Goal: Transaction & Acquisition: Purchase product/service

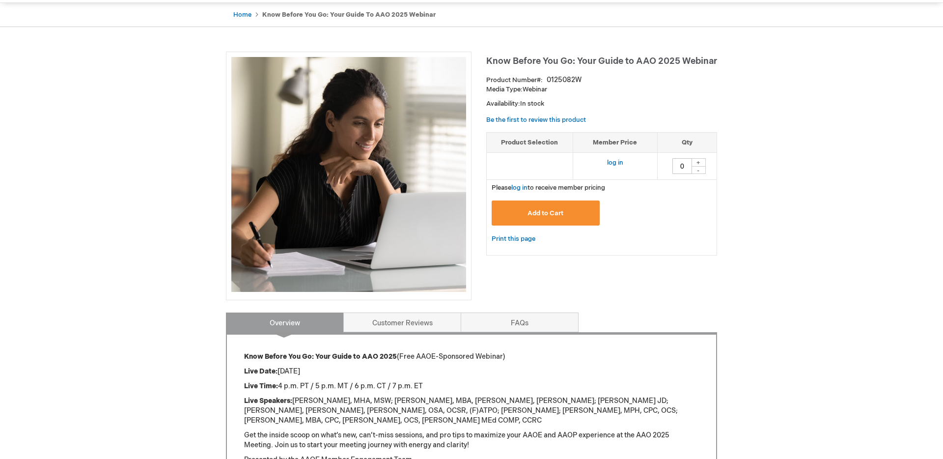
scroll to position [93, 0]
click at [697, 164] on div "+" at bounding box center [698, 163] width 15 height 8
type input "1"
click at [557, 208] on button "Add to Cart" at bounding box center [546, 213] width 108 height 25
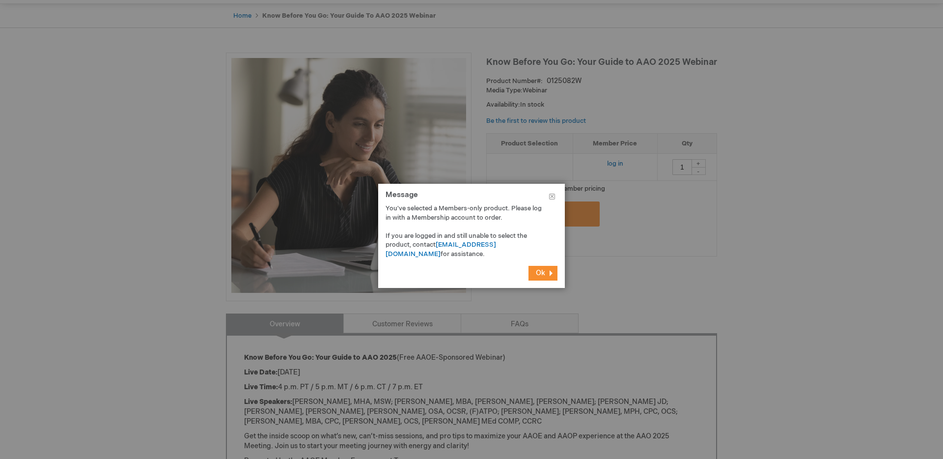
click at [538, 272] on span "Ok" at bounding box center [540, 273] width 9 height 8
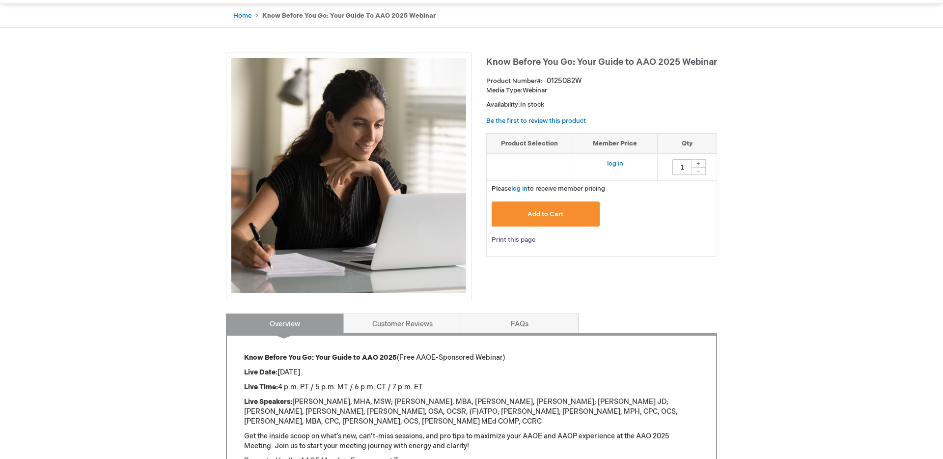
scroll to position [0, 0]
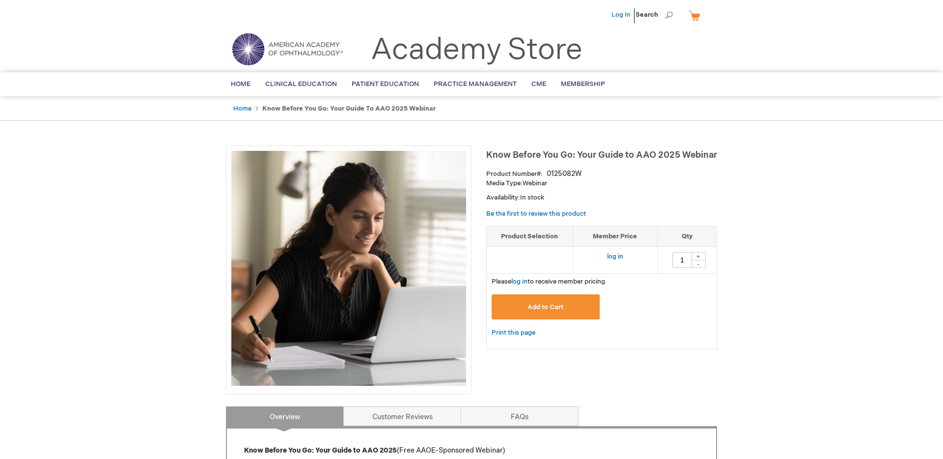
click at [617, 15] on link "Log In" at bounding box center [621, 15] width 19 height 8
click at [696, 255] on div "+" at bounding box center [698, 256] width 15 height 8
type input "1"
click at [531, 304] on span "Add to Cart" at bounding box center [546, 307] width 36 height 8
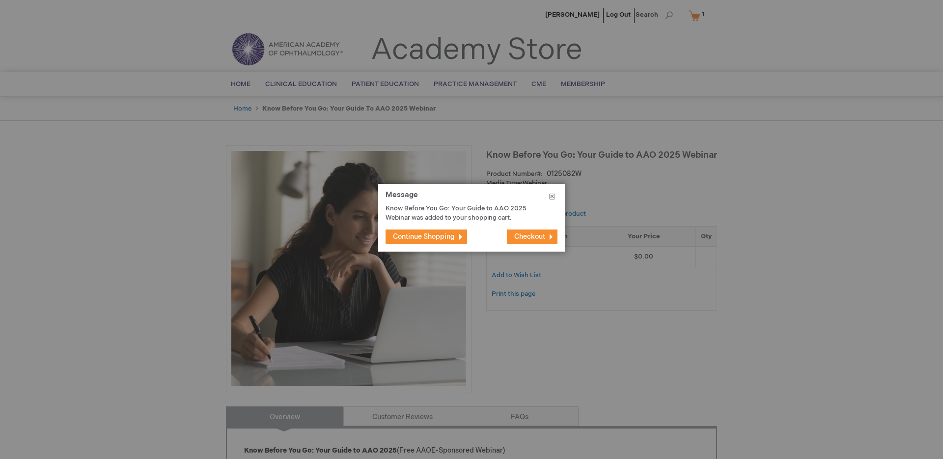
click at [553, 197] on button "Close" at bounding box center [552, 198] width 26 height 29
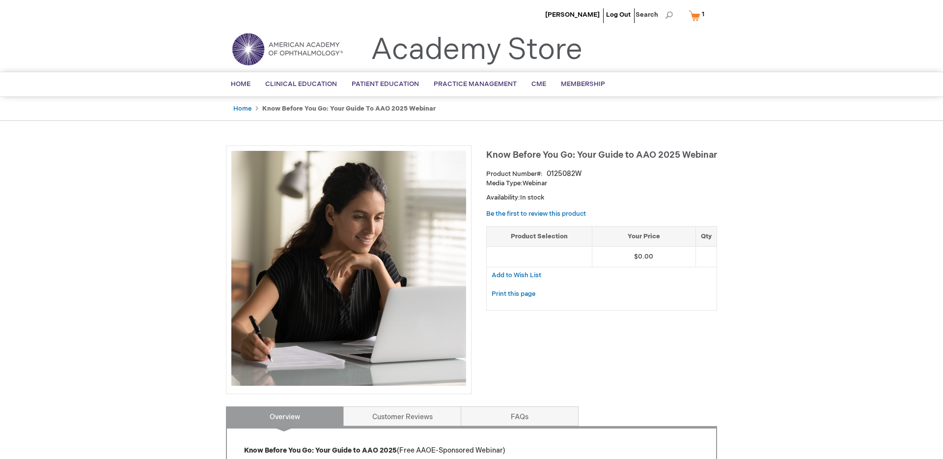
click at [691, 17] on link "My Cart 1 1 items" at bounding box center [699, 15] width 24 height 17
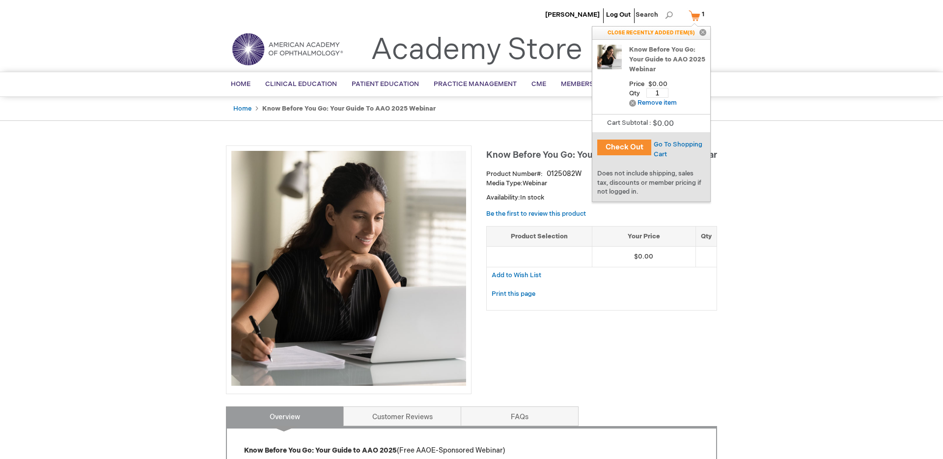
click at [627, 145] on button "Check Out" at bounding box center [624, 147] width 54 height 16
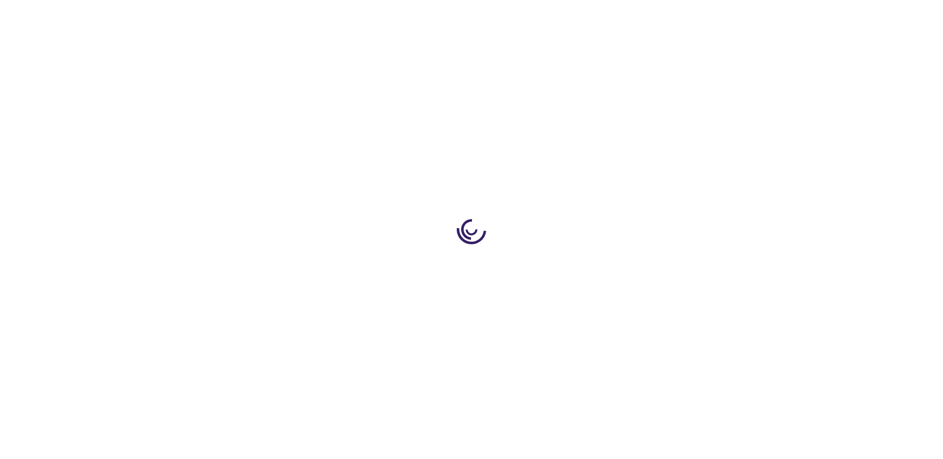
select select "US"
select select "57"
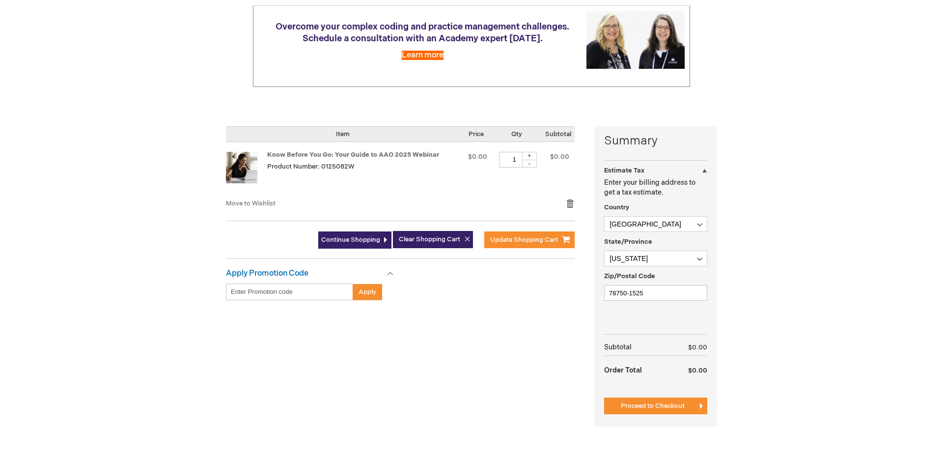
scroll to position [127, 0]
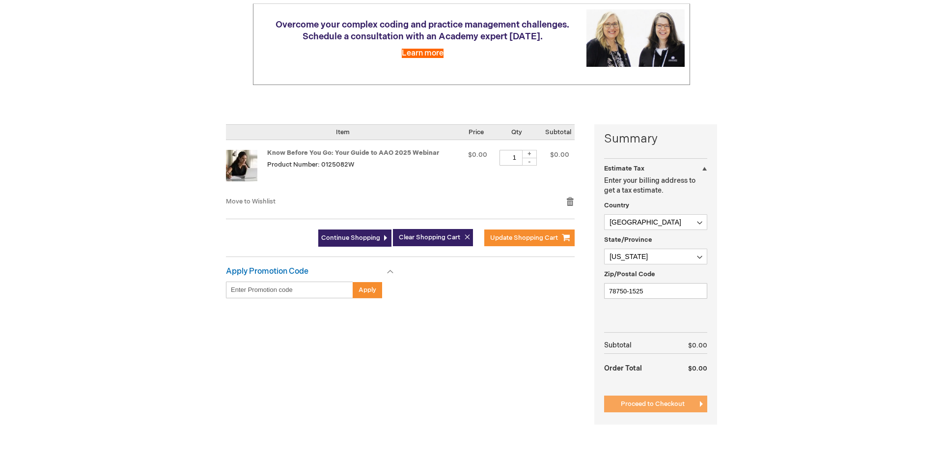
click at [662, 405] on span "Proceed to Checkout" at bounding box center [653, 404] width 64 height 8
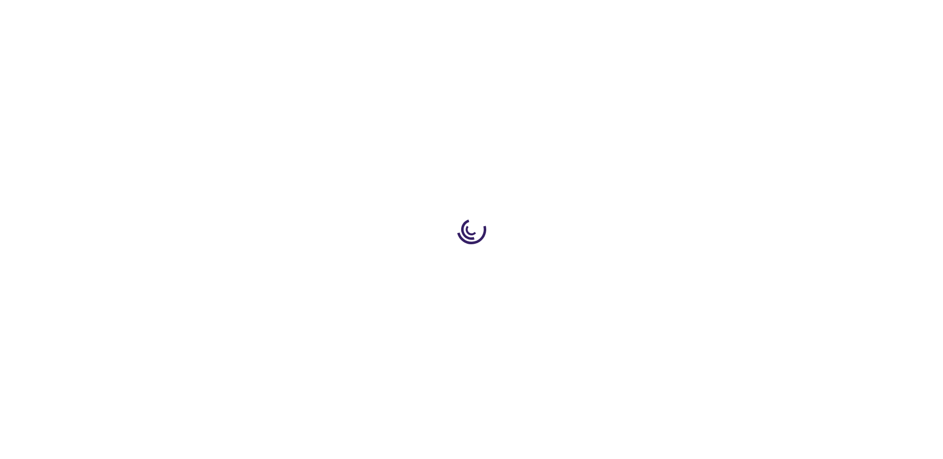
scroll to position [161, 0]
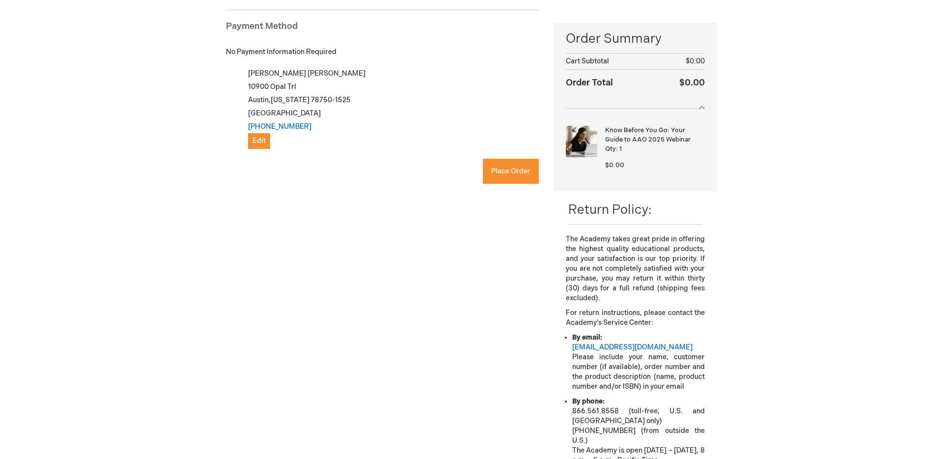
checkbox input "true"
click at [513, 172] on span "Place Order" at bounding box center [510, 171] width 39 height 8
